Goal: Task Accomplishment & Management: Complete application form

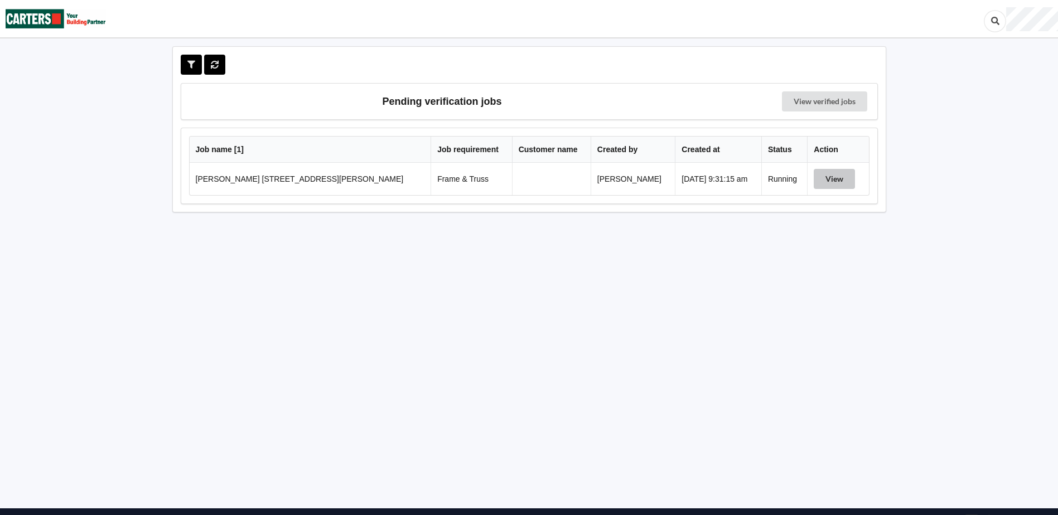
click at [823, 179] on button "View" at bounding box center [834, 179] width 41 height 20
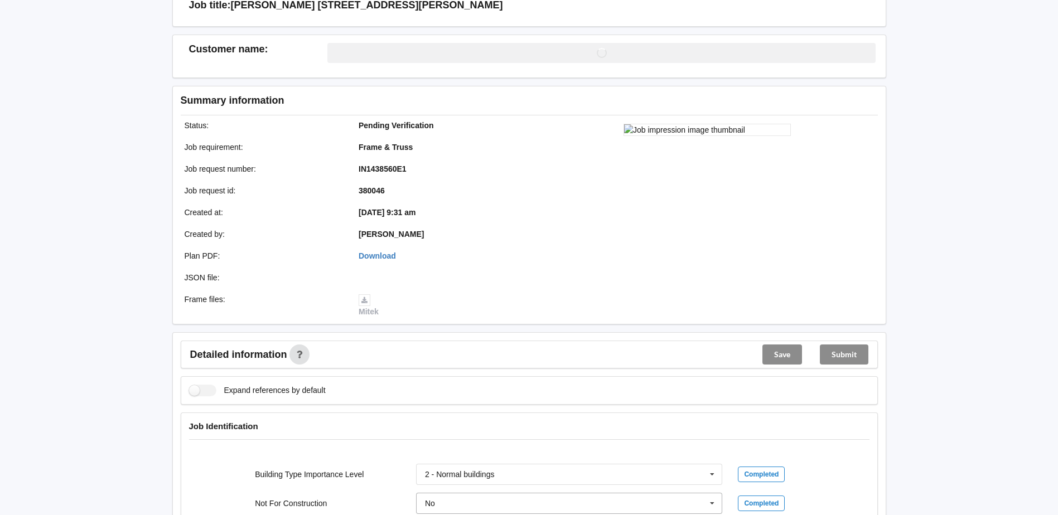
scroll to position [223, 0]
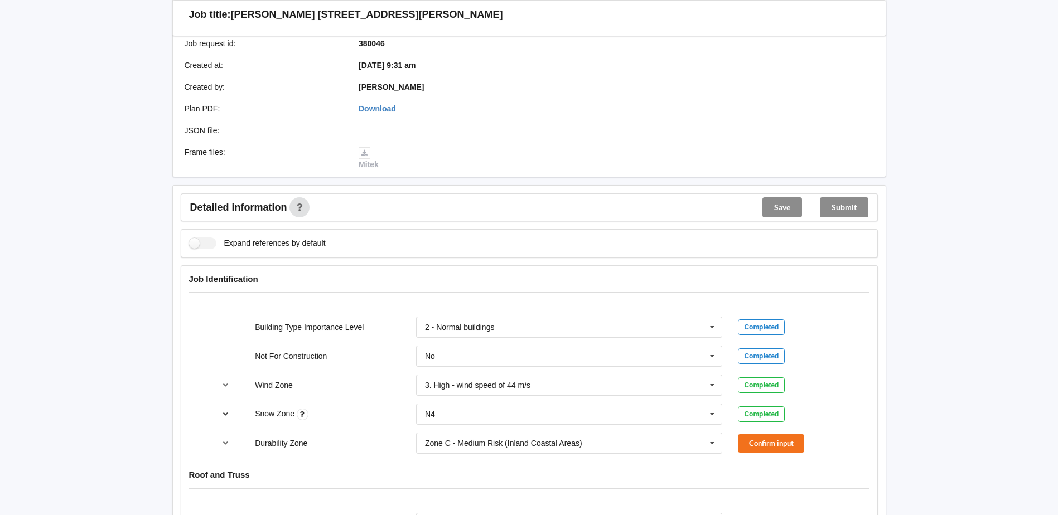
click at [225, 413] on icon "reference-toggle" at bounding box center [225, 413] width 9 height 7
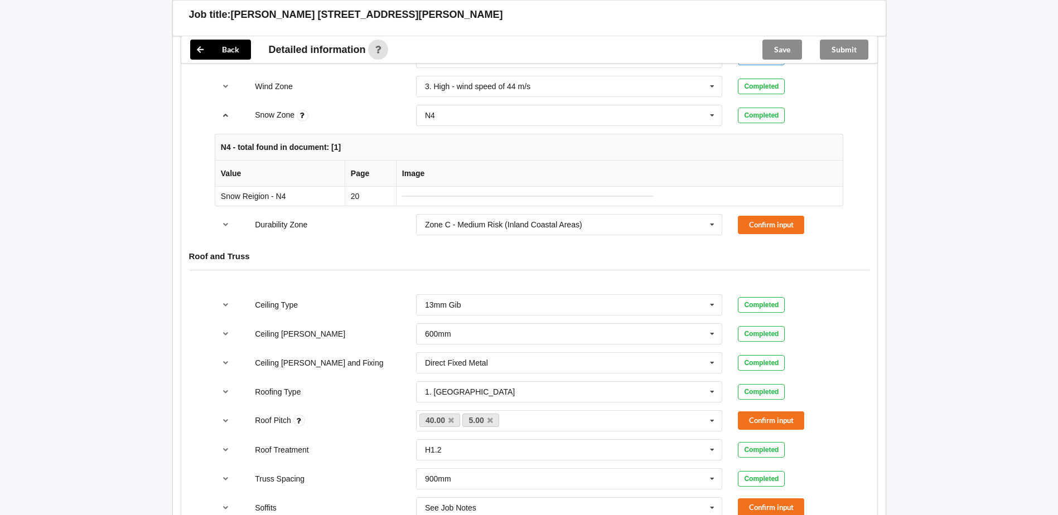
scroll to position [502, 0]
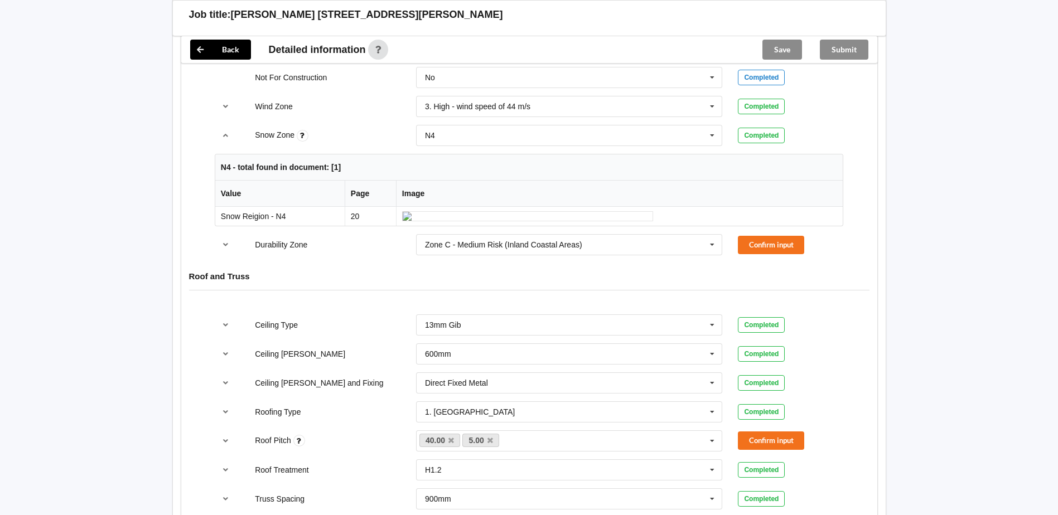
click at [99, 288] on div "Back Delete Job title: [PERSON_NAME] 21 [PERSON_NAME] drive Customer name : Spe…" at bounding box center [529, 404] width 1058 height 1813
click at [708, 138] on icon at bounding box center [712, 135] width 17 height 21
click at [134, 211] on div "Back Delete Job title: [PERSON_NAME] 21 [PERSON_NAME] drive Customer name : Spe…" at bounding box center [529, 404] width 1058 height 1813
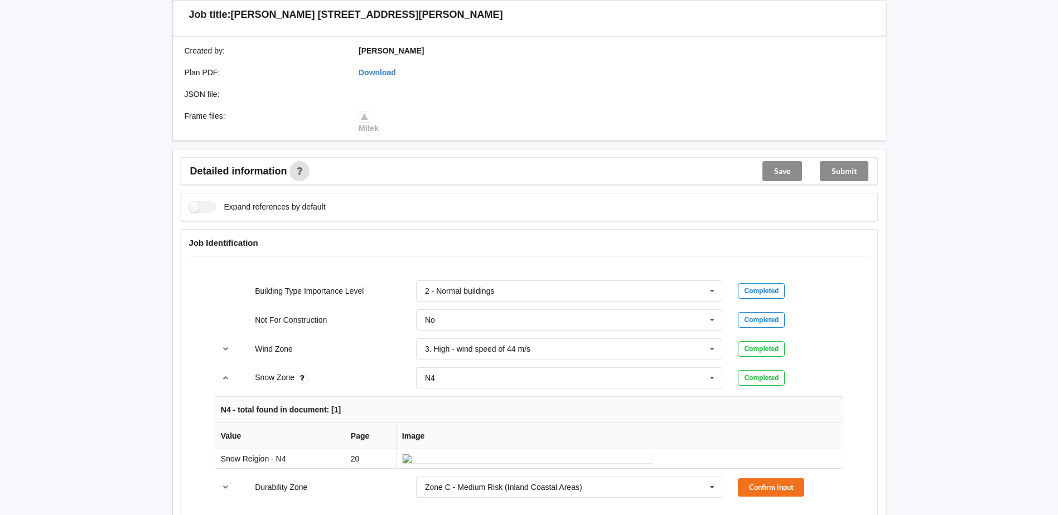
scroll to position [279, 0]
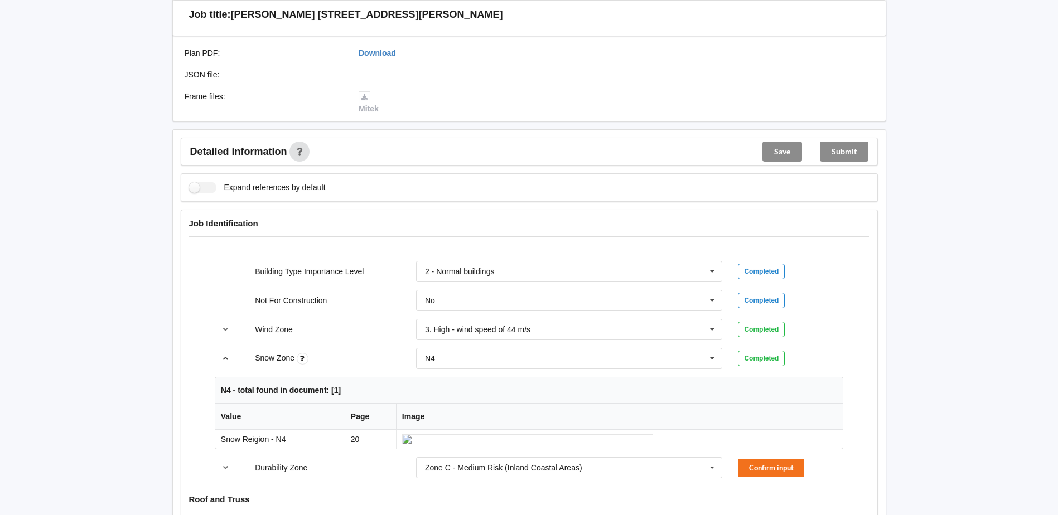
click at [223, 361] on icon "reference-toggle" at bounding box center [225, 358] width 9 height 7
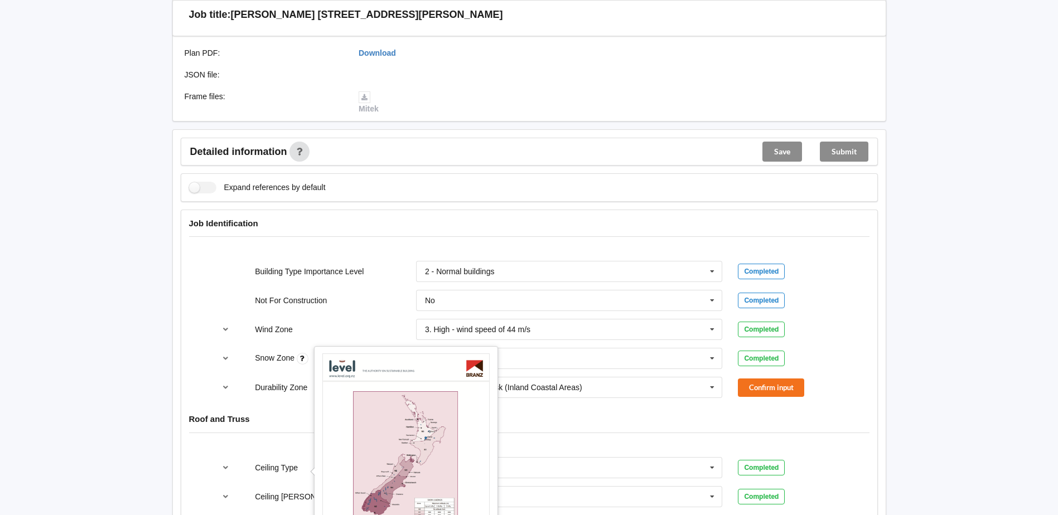
click at [301, 360] on icon at bounding box center [303, 359] width 12 height 12
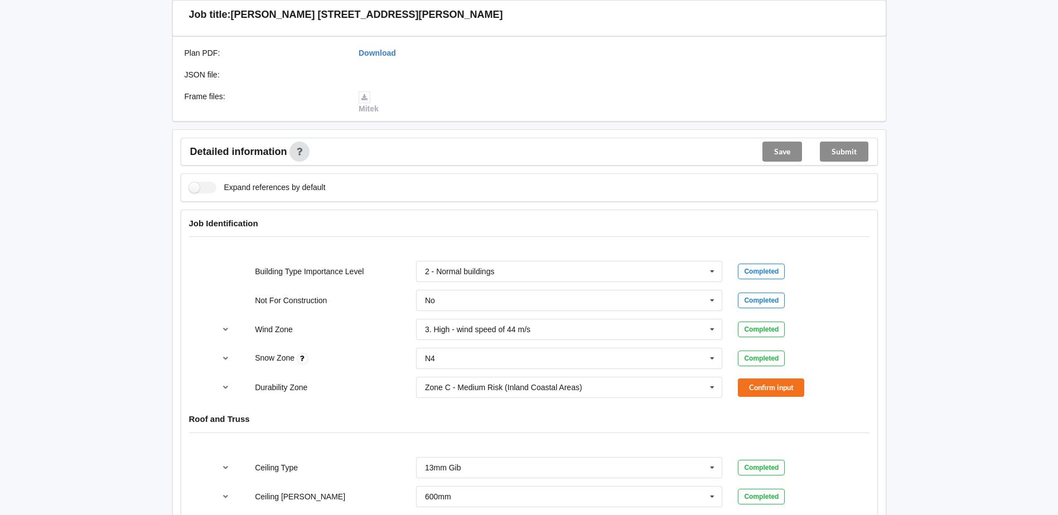
click at [305, 359] on icon at bounding box center [303, 359] width 12 height 12
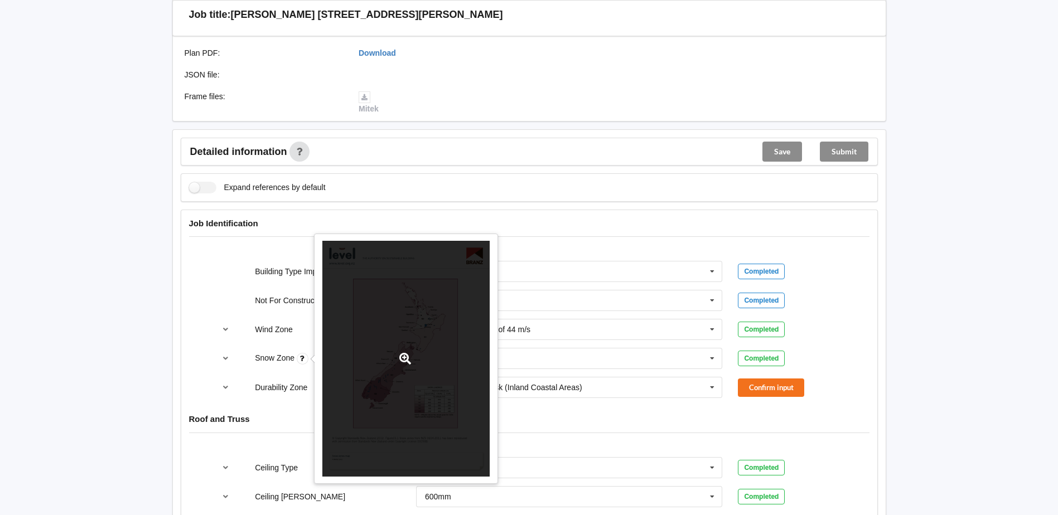
click at [414, 376] on div at bounding box center [405, 359] width 167 height 236
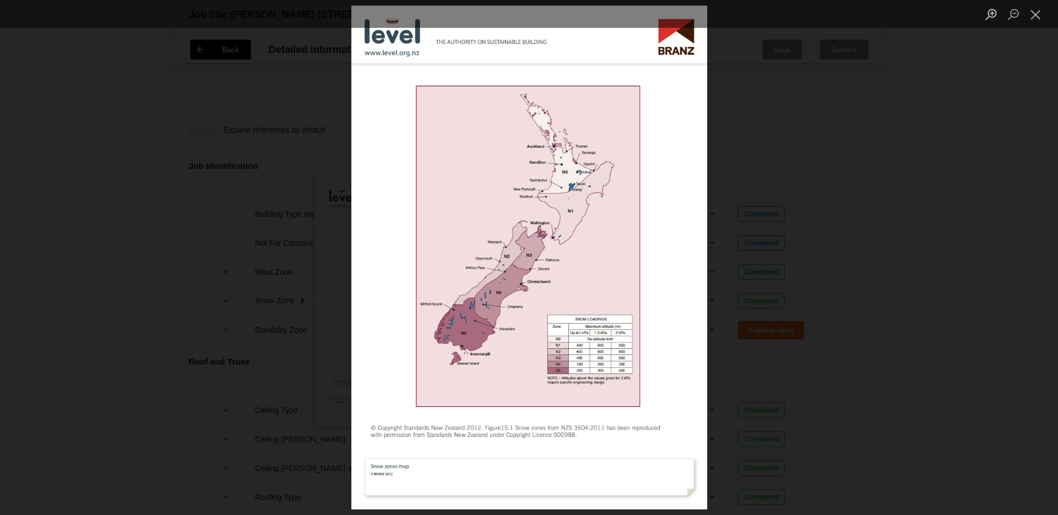
scroll to position [390, 0]
click at [1037, 13] on button "Close lightbox" at bounding box center [1036, 14] width 22 height 20
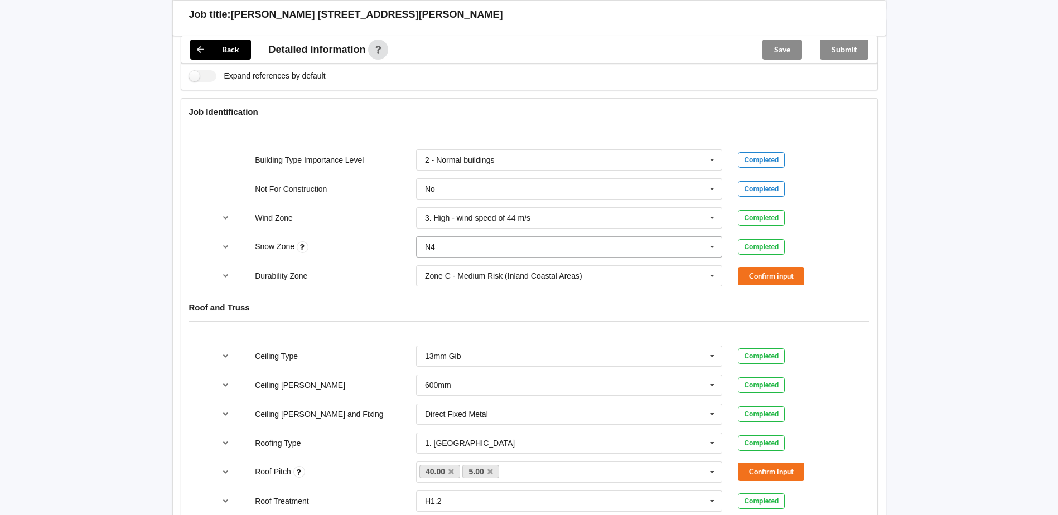
click at [715, 247] on icon at bounding box center [712, 247] width 17 height 21
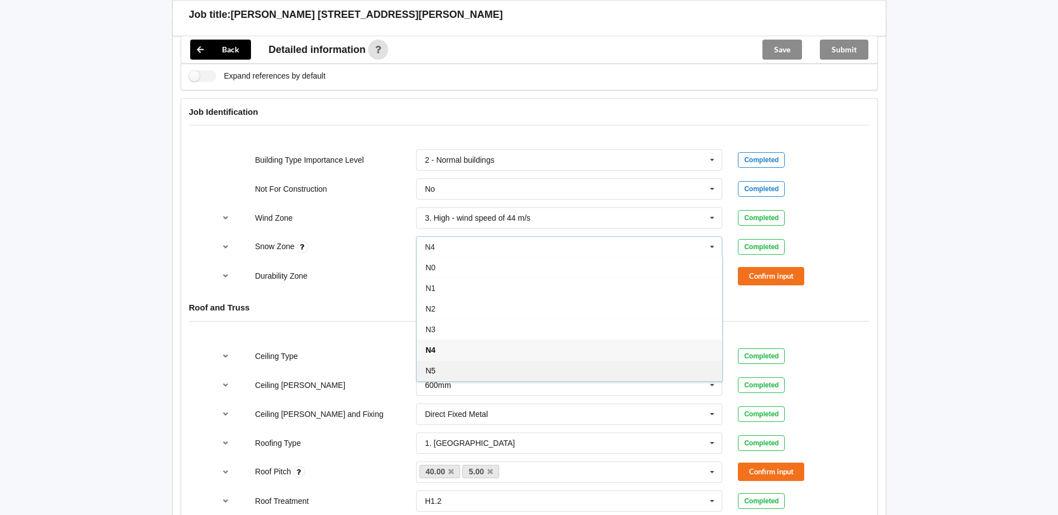
click at [490, 379] on div "N5" at bounding box center [570, 370] width 306 height 21
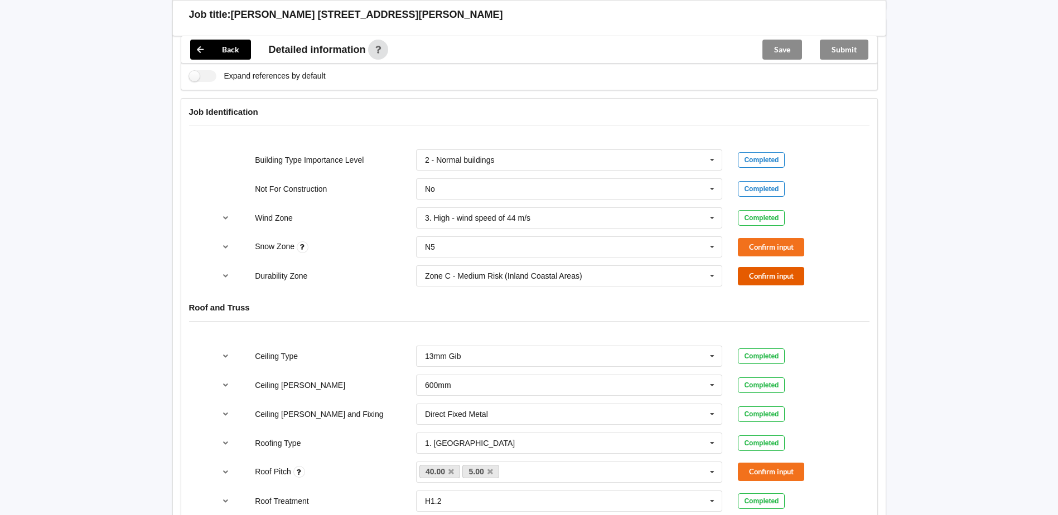
click at [752, 279] on button "Confirm input" at bounding box center [771, 276] width 66 height 18
click at [759, 247] on button "Confirm input" at bounding box center [771, 247] width 66 height 18
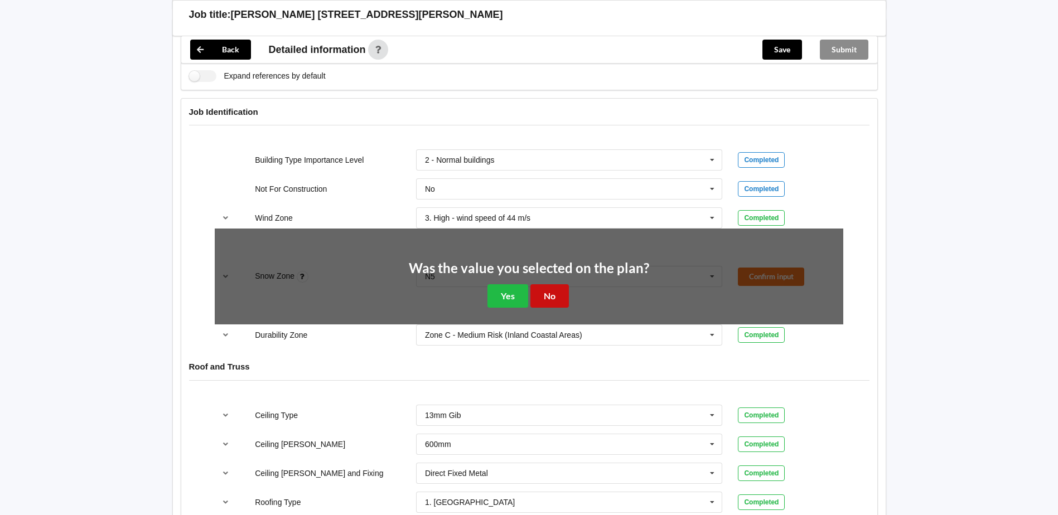
click at [562, 293] on button "No" at bounding box center [549, 295] width 38 height 23
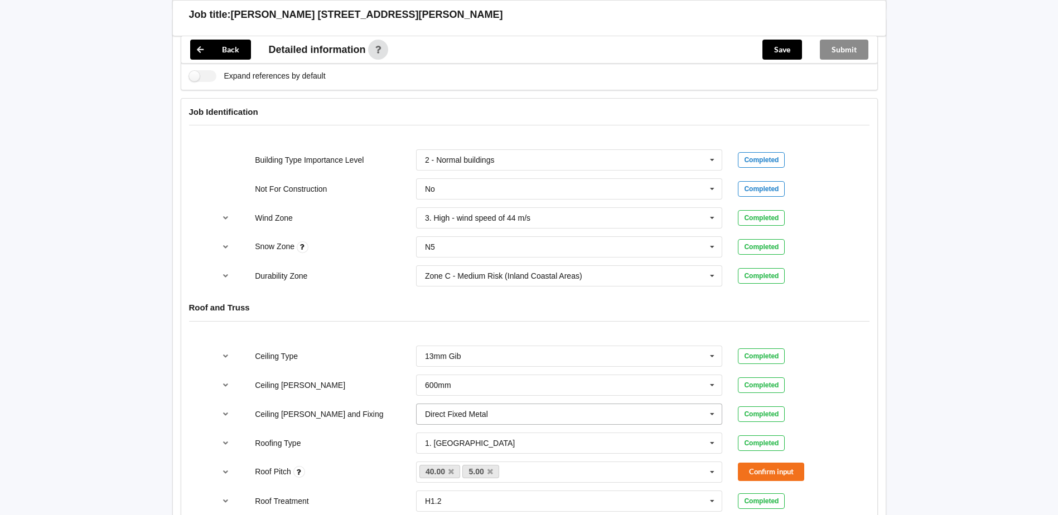
click at [524, 415] on input "text" at bounding box center [570, 414] width 306 height 20
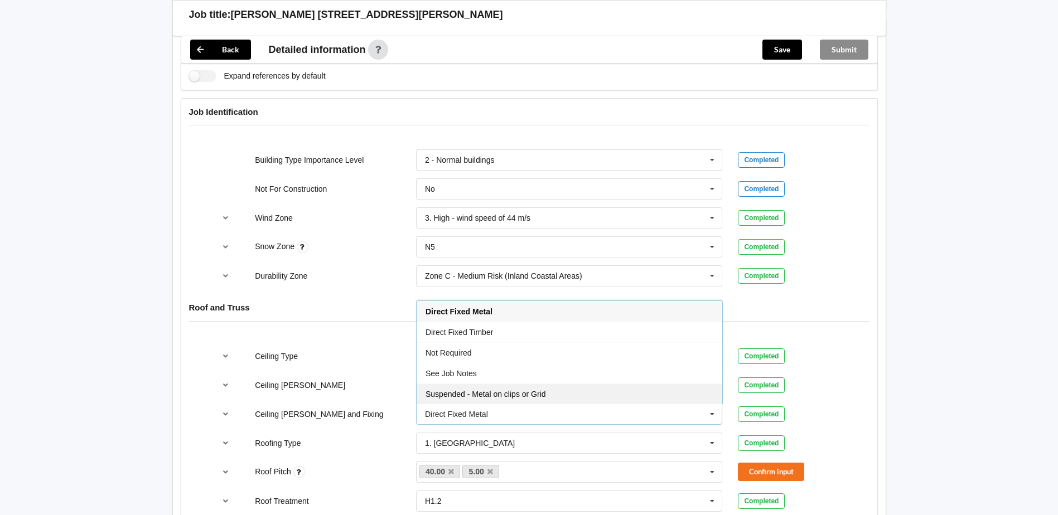
click at [525, 394] on span "Suspended - Metal on clips or Grid" at bounding box center [486, 394] width 120 height 9
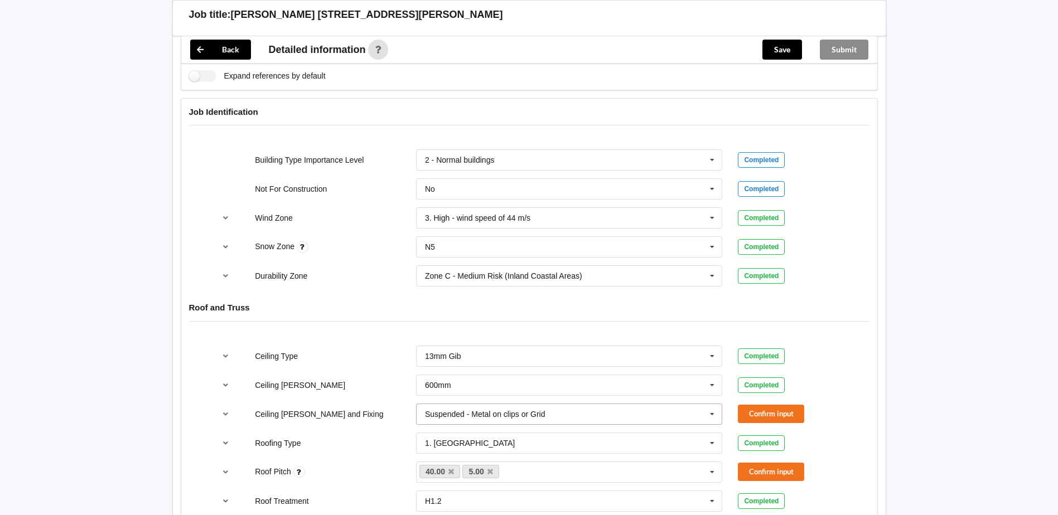
scroll to position [613, 0]
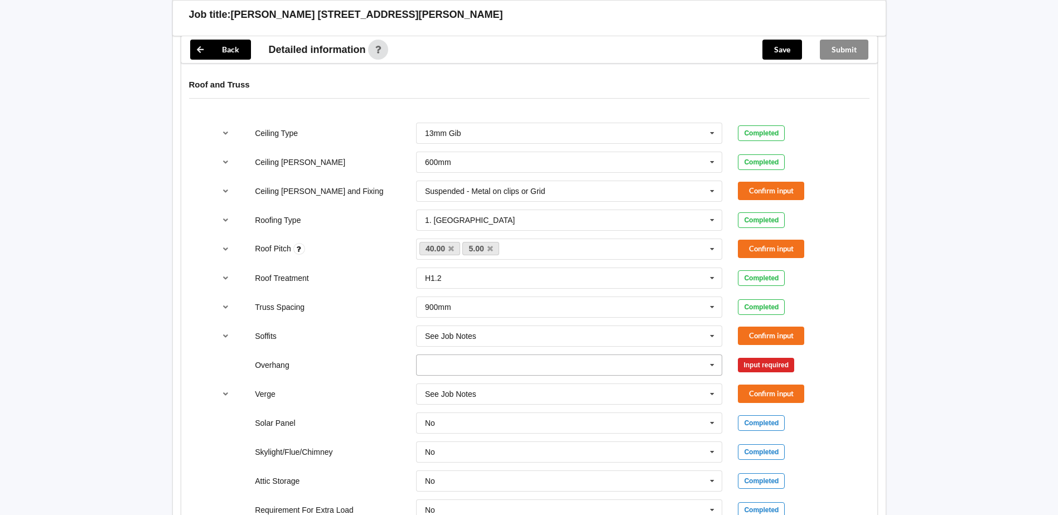
click at [547, 368] on input "text" at bounding box center [570, 365] width 306 height 20
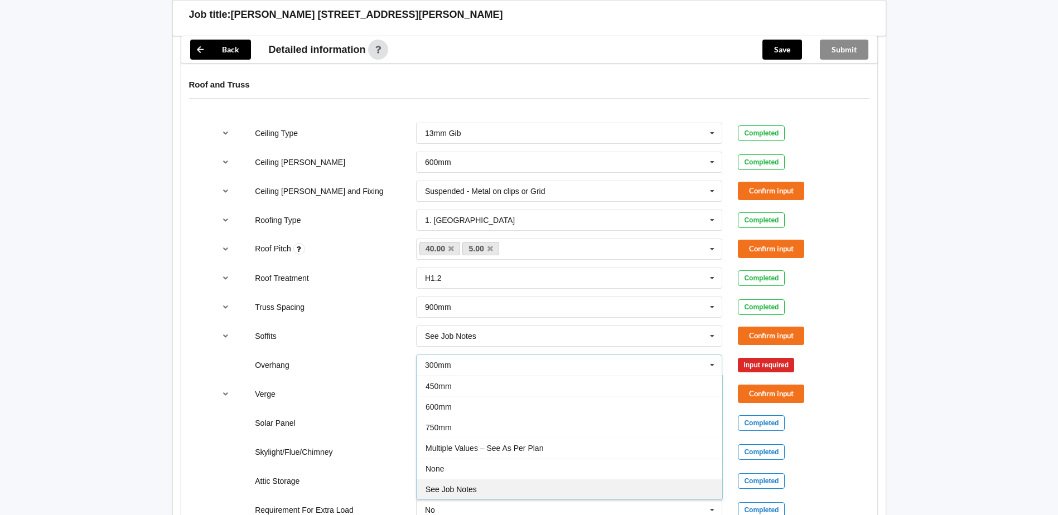
click at [479, 489] on div "See Job Notes" at bounding box center [570, 489] width 306 height 21
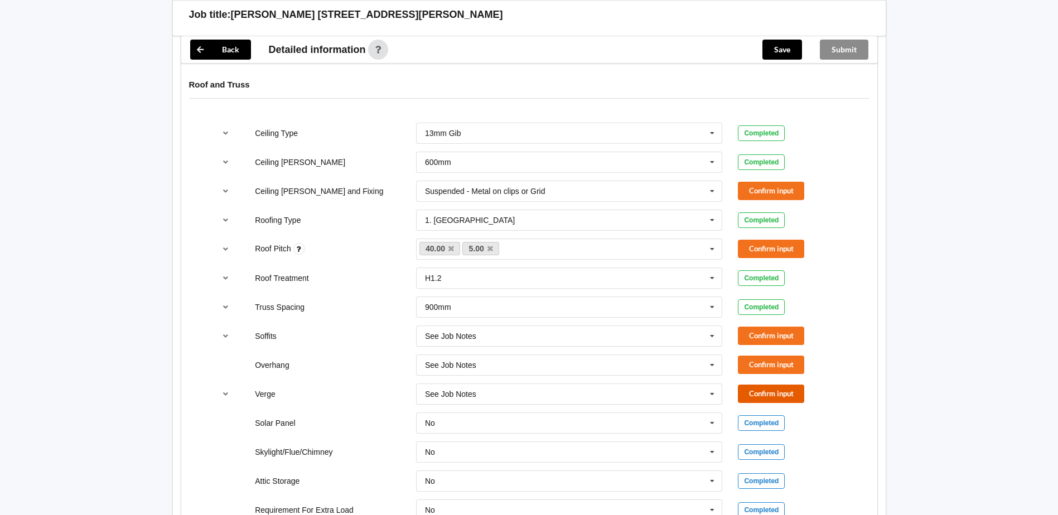
click at [761, 386] on button "Confirm input" at bounding box center [771, 394] width 66 height 18
drag, startPoint x: 765, startPoint y: 361, endPoint x: 765, endPoint y: 337, distance: 24.5
click at [765, 354] on div "Overhang See Job Notes 300mm 450mm 600mm 750mm Multiple Values – See As Per Pla…" at bounding box center [529, 365] width 644 height 37
click at [764, 336] on button "Confirm input" at bounding box center [771, 336] width 66 height 18
drag, startPoint x: 760, startPoint y: 253, endPoint x: 760, endPoint y: 244, distance: 8.4
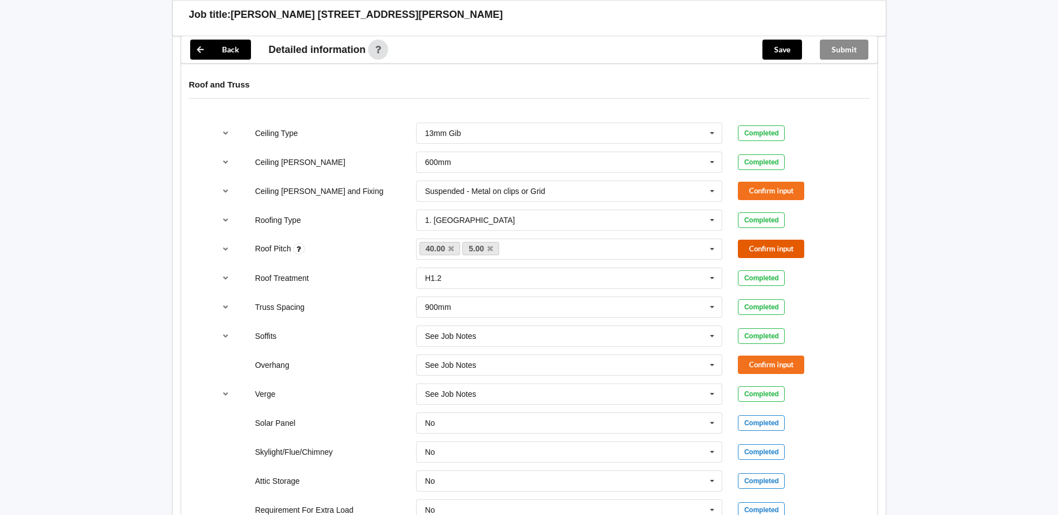
click at [760, 244] on button "Confirm input" at bounding box center [771, 249] width 66 height 18
click at [751, 193] on button "Confirm input" at bounding box center [771, 191] width 66 height 18
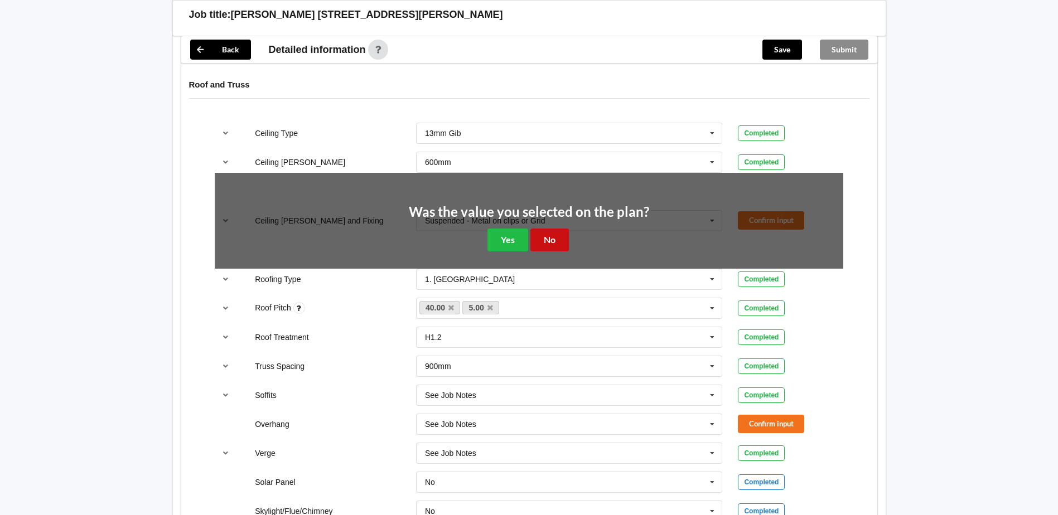
click at [544, 244] on button "No" at bounding box center [549, 240] width 38 height 23
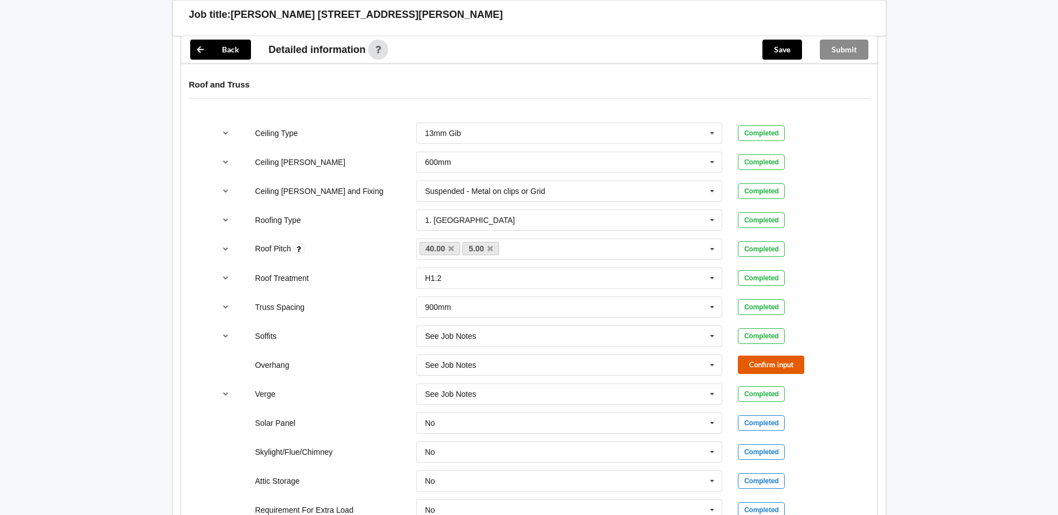
click at [753, 362] on button "Confirm input" at bounding box center [771, 365] width 66 height 18
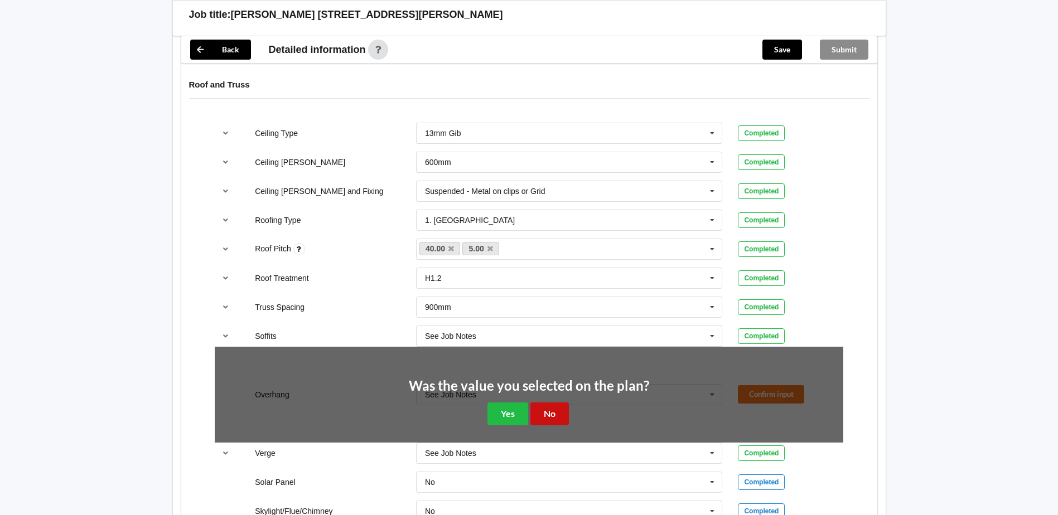
click at [552, 412] on button "No" at bounding box center [549, 414] width 38 height 23
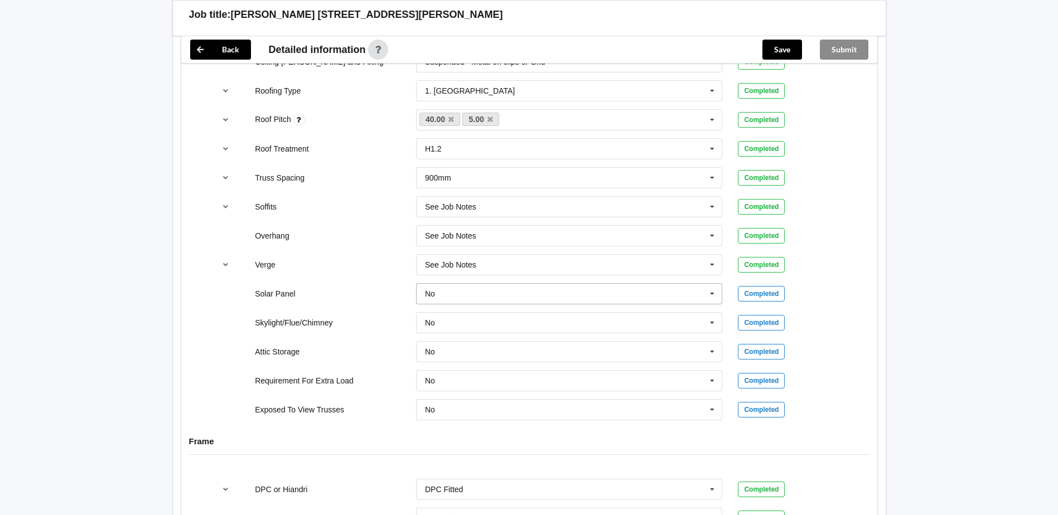
scroll to position [837, 0]
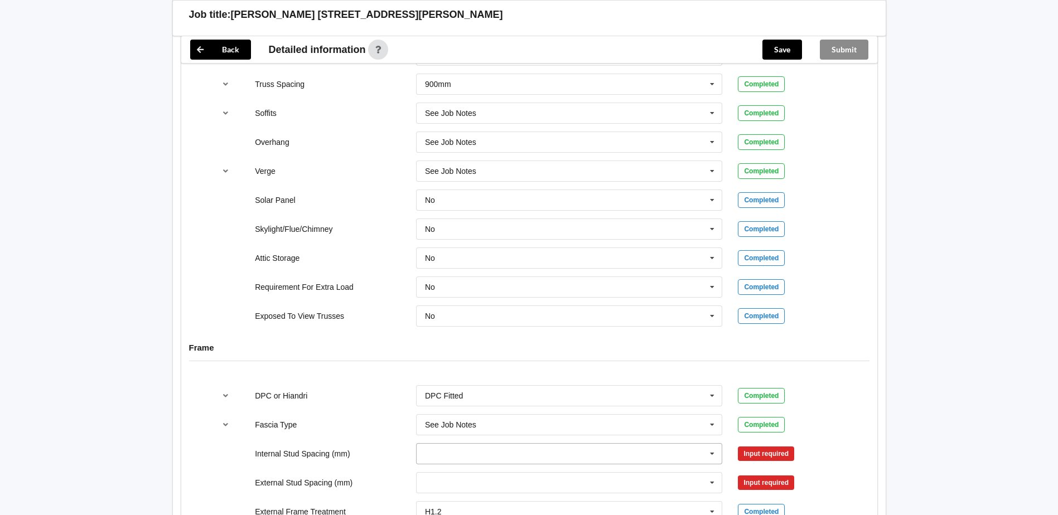
click at [499, 450] on input "text" at bounding box center [570, 454] width 306 height 20
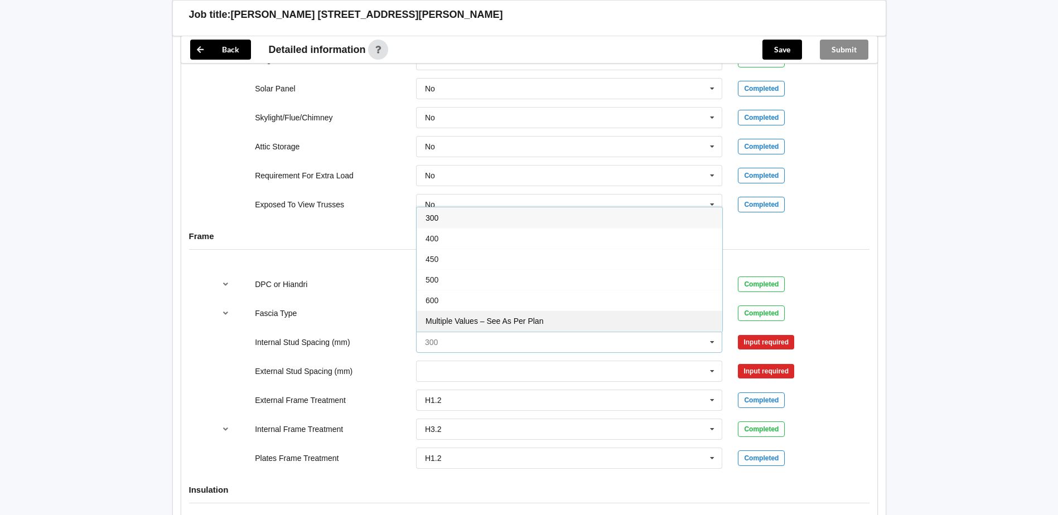
scroll to position [41, 0]
click at [504, 314] on div "See Job Notes" at bounding box center [570, 321] width 306 height 21
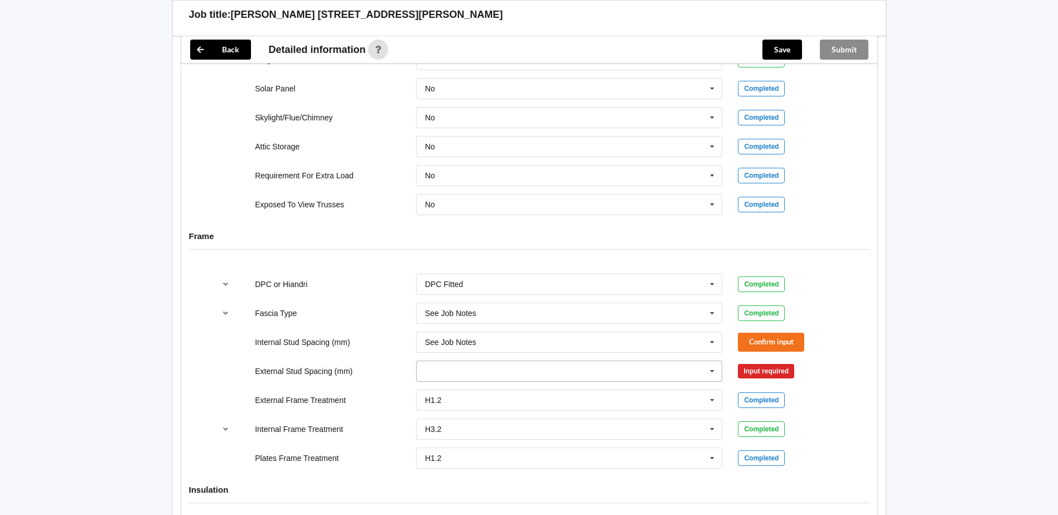
click at [479, 365] on input "text" at bounding box center [570, 371] width 306 height 20
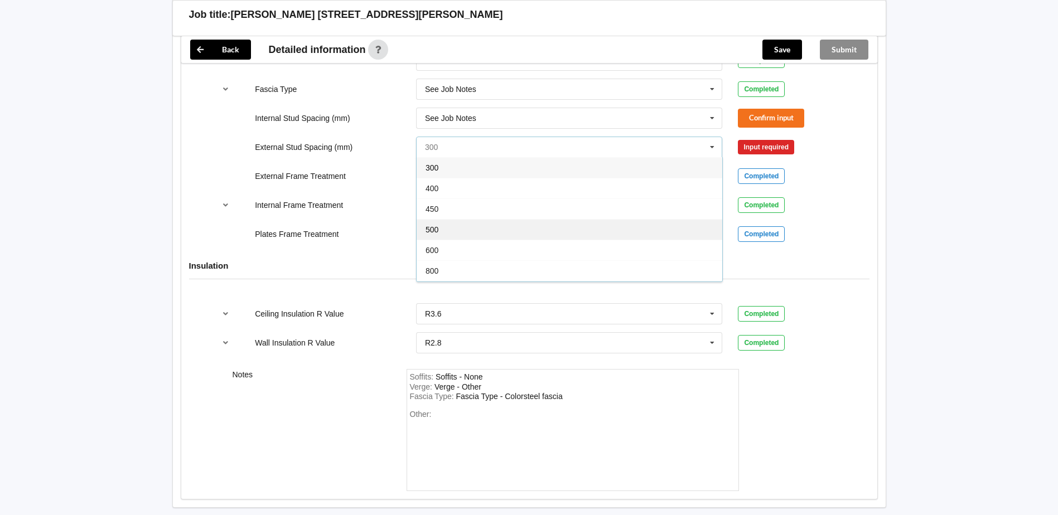
scroll to position [1227, 0]
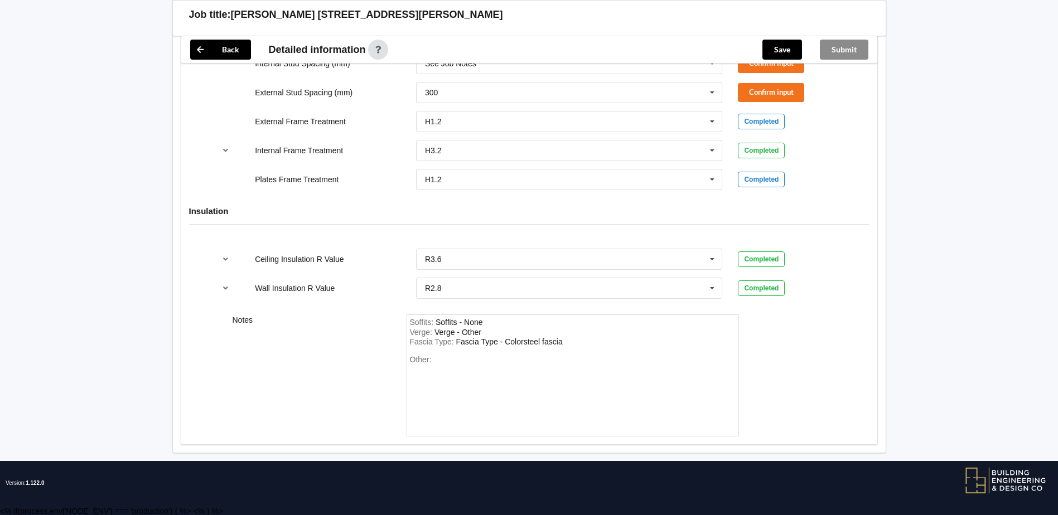
drag, startPoint x: 323, startPoint y: 364, endPoint x: 313, endPoint y: 419, distance: 56.1
click at [313, 419] on div "Notes" at bounding box center [312, 376] width 174 height 122
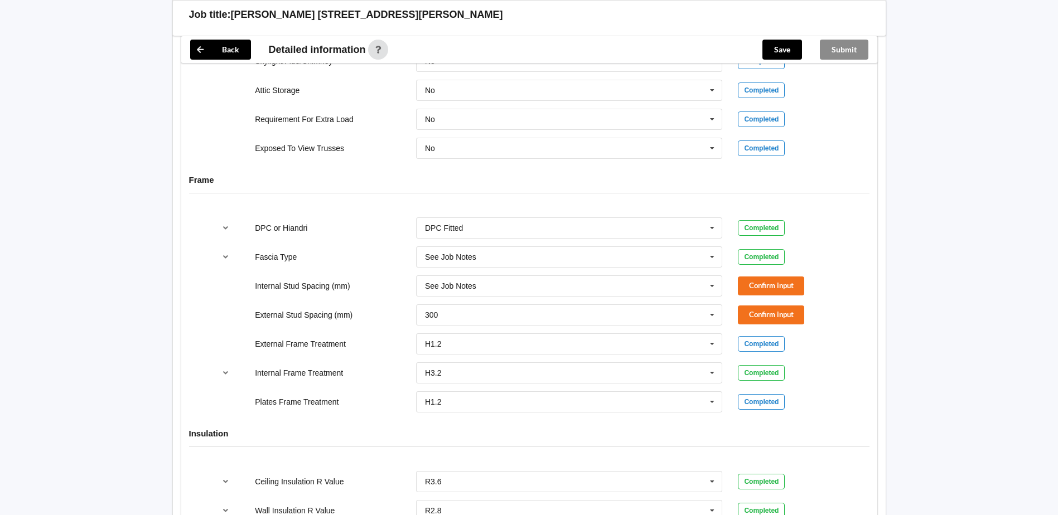
scroll to position [1004, 0]
click at [230, 373] on button "reference-toggle" at bounding box center [226, 374] width 22 height 20
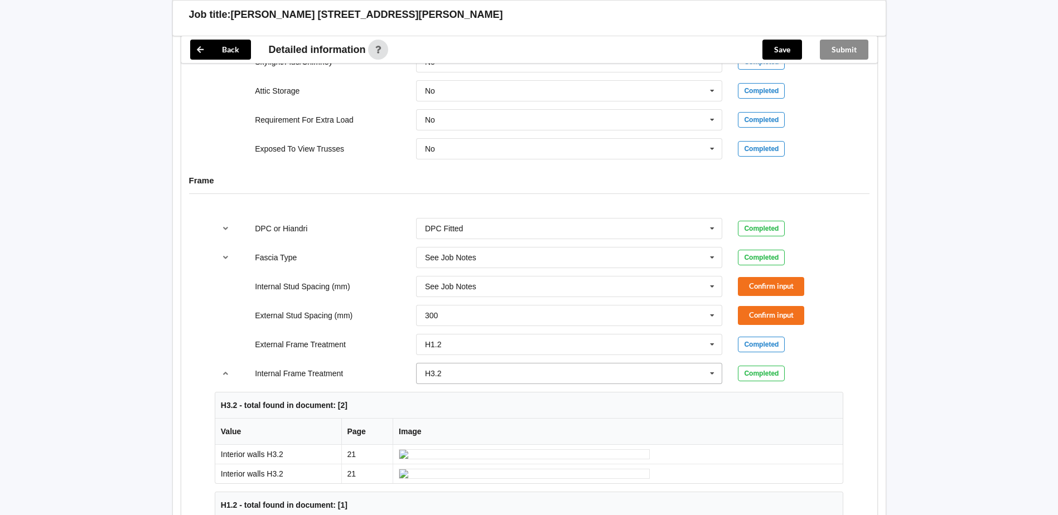
click at [480, 368] on input "text" at bounding box center [570, 374] width 306 height 20
click at [457, 393] on div "H1.2" at bounding box center [570, 394] width 306 height 21
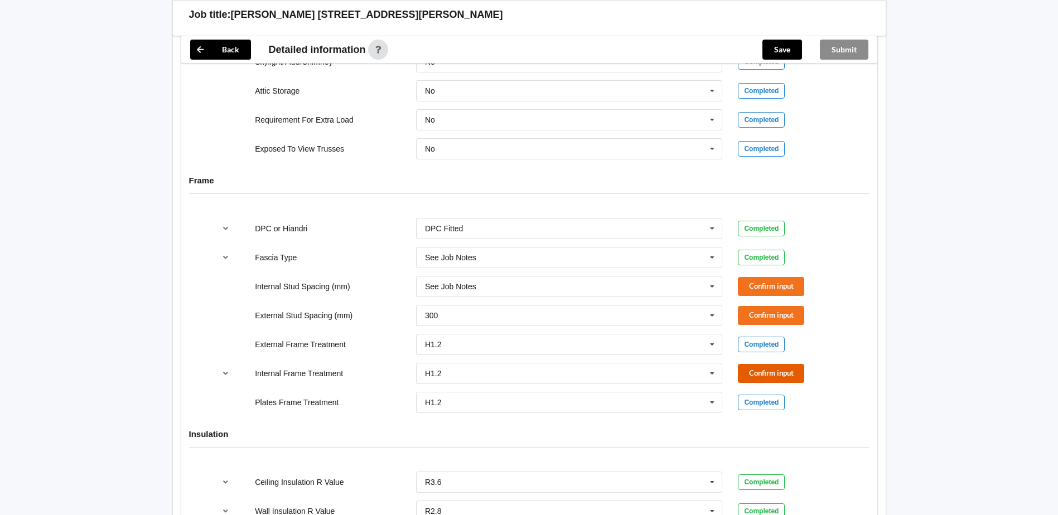
drag, startPoint x: 769, startPoint y: 370, endPoint x: 766, endPoint y: 362, distance: 8.8
click at [769, 371] on button "Confirm input" at bounding box center [771, 373] width 66 height 18
click at [765, 308] on button "Confirm input" at bounding box center [771, 315] width 66 height 18
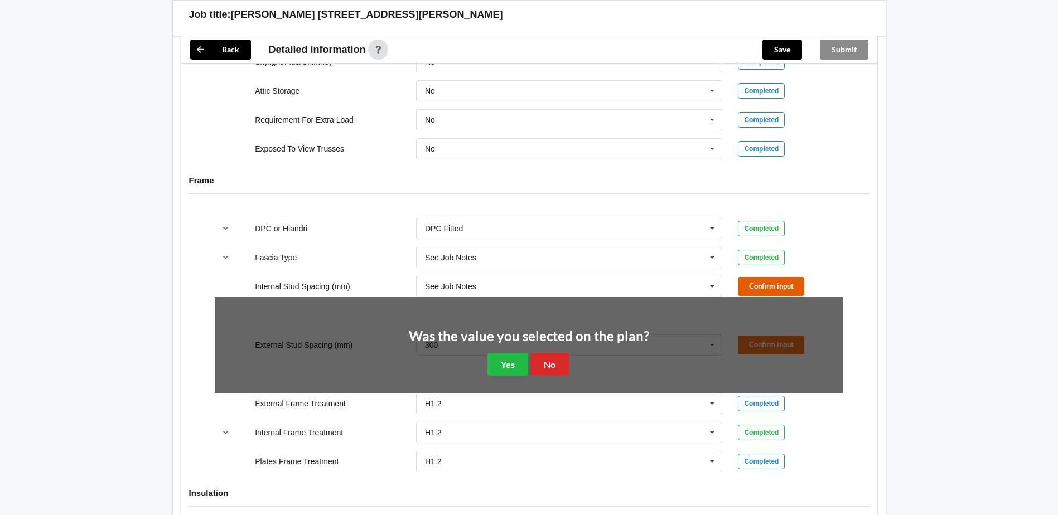
click at [761, 285] on button "Confirm input" at bounding box center [771, 286] width 66 height 18
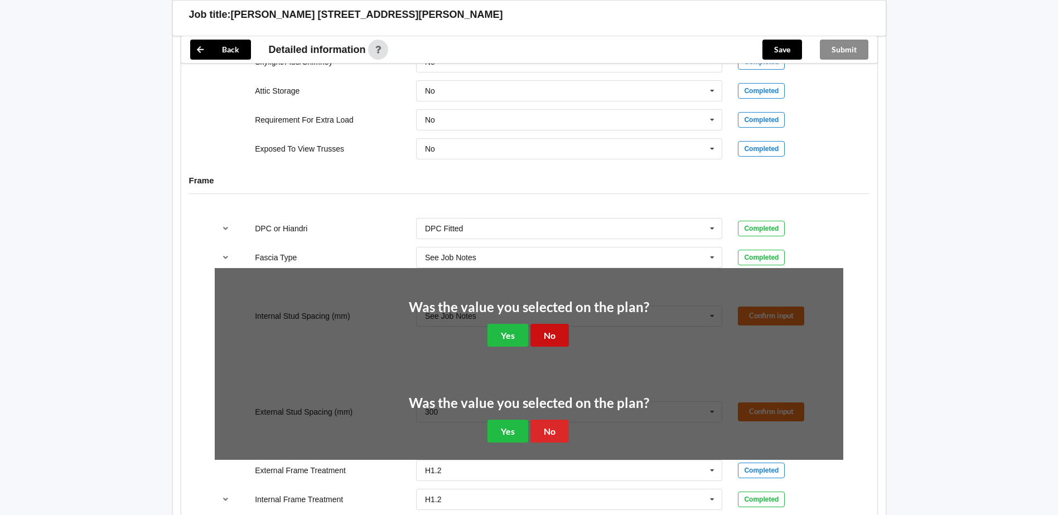
click at [555, 331] on button "No" at bounding box center [549, 335] width 38 height 23
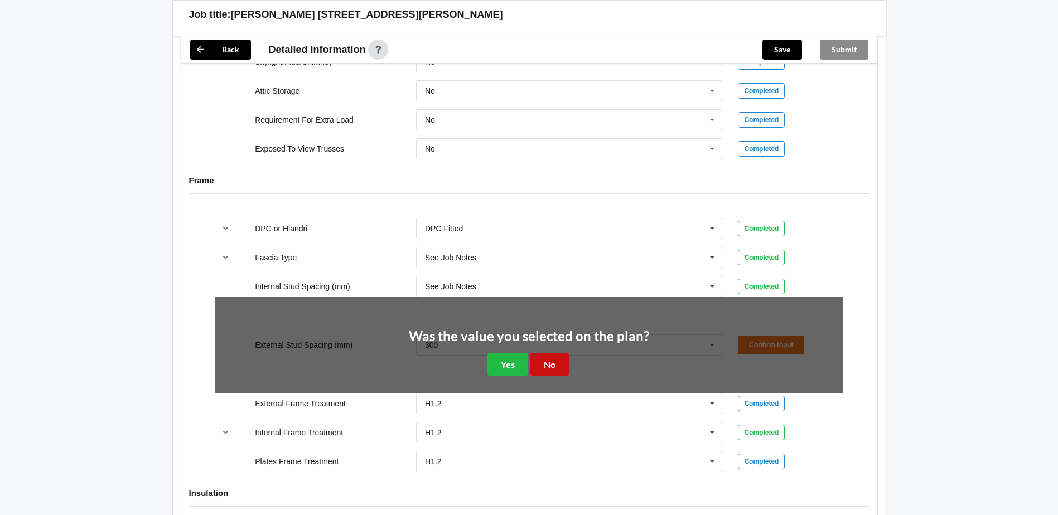
click at [549, 360] on button "No" at bounding box center [549, 364] width 38 height 23
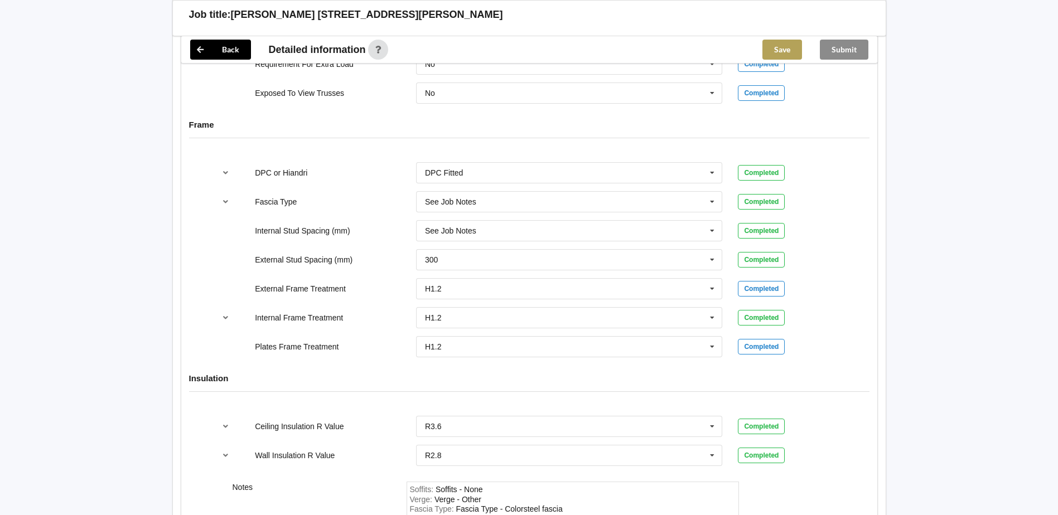
click at [781, 57] on button "Save" at bounding box center [782, 50] width 40 height 20
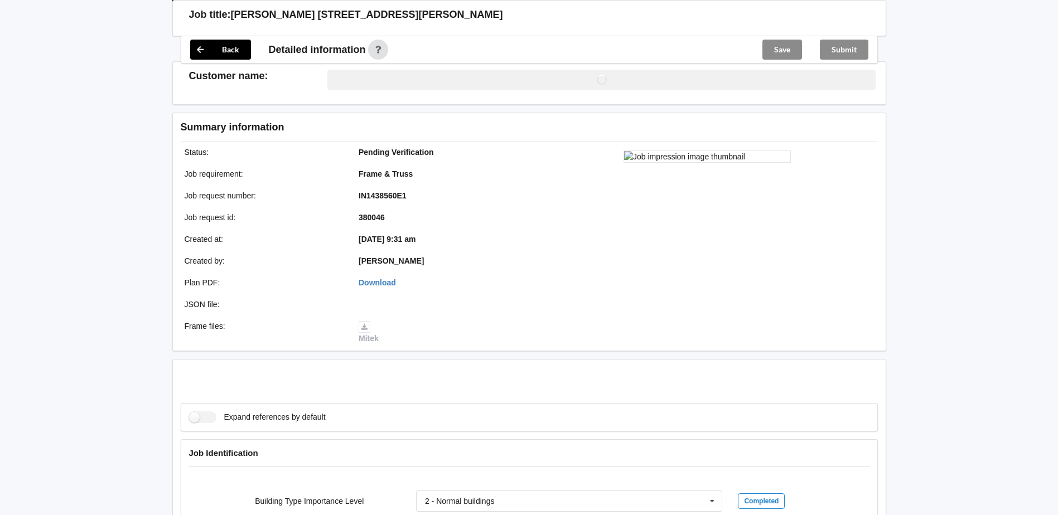
scroll to position [1060, 0]
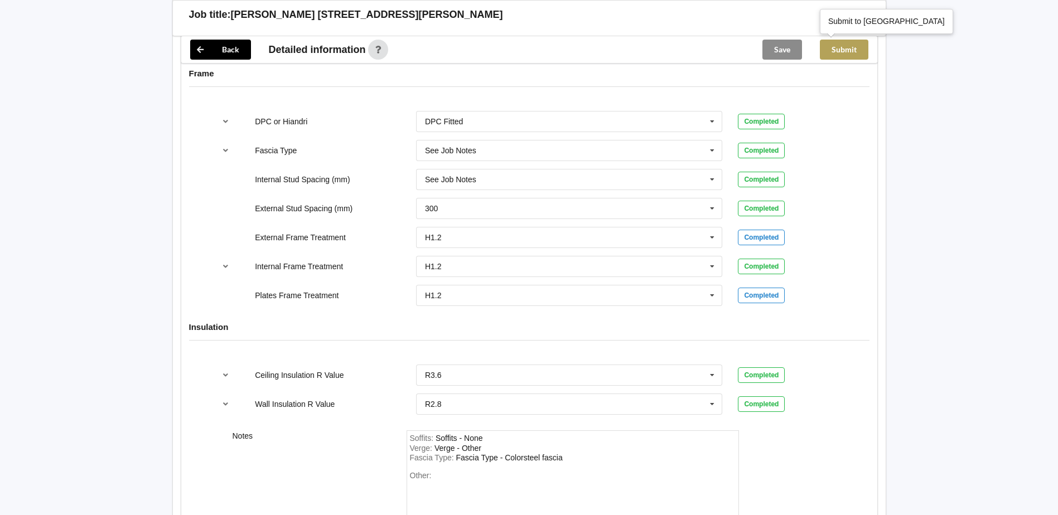
click at [834, 50] on button "Submit" at bounding box center [844, 50] width 49 height 20
